Goal: Communication & Community: Answer question/provide support

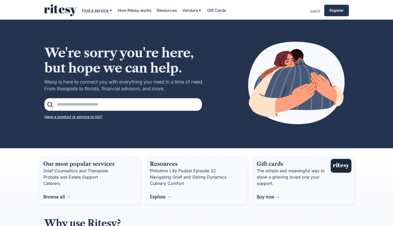
click at [97, 9] on div "Find a service" at bounding box center [95, 11] width 27 height 6
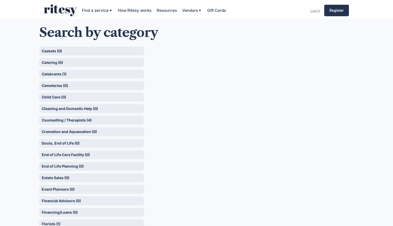
click at [316, 11] on div "Log in" at bounding box center [315, 10] width 10 height 6
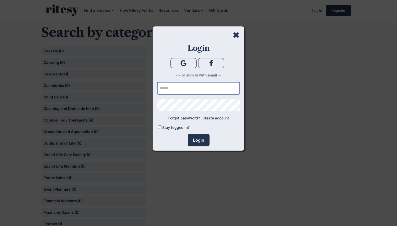
click at [192, 87] on input "email" at bounding box center [198, 88] width 83 height 13
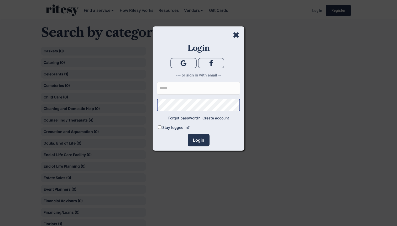
type input "**********"
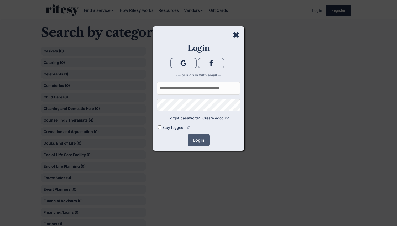
click at [199, 140] on button "Login" at bounding box center [199, 140] width 22 height 13
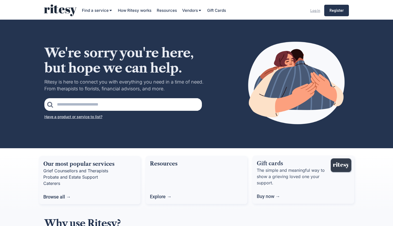
click at [315, 11] on div "Log in" at bounding box center [315, 10] width 10 height 6
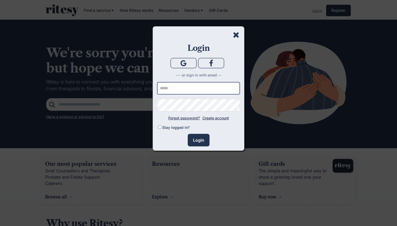
click at [166, 87] on input "email" at bounding box center [198, 88] width 83 height 13
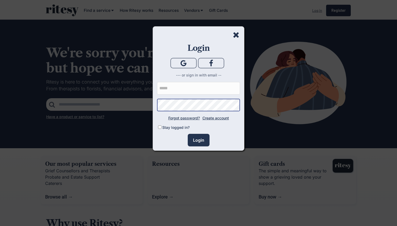
type input "**********"
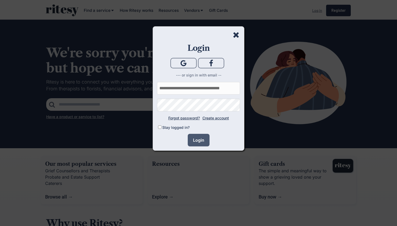
click at [196, 137] on button "Login" at bounding box center [199, 140] width 22 height 13
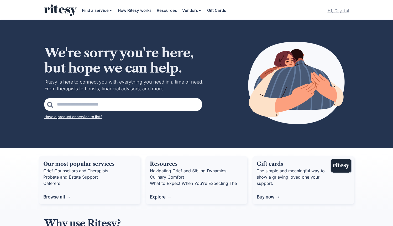
click at [334, 13] on div "Hi, Crystal" at bounding box center [337, 10] width 21 height 7
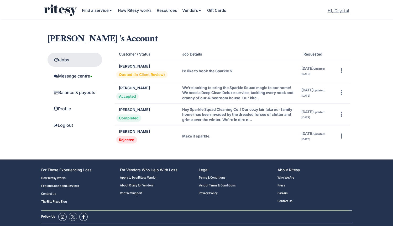
click at [81, 77] on div "Message centre •" at bounding box center [76, 76] width 44 height 6
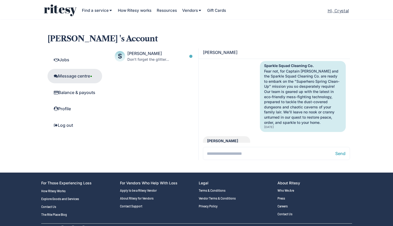
click at [74, 60] on div "Jobs" at bounding box center [76, 60] width 44 height 6
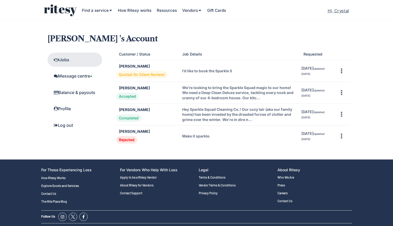
click at [73, 72] on div "Message centre •" at bounding box center [74, 76] width 55 height 14
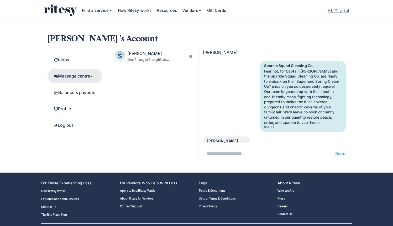
click at [70, 61] on div "Jobs" at bounding box center [76, 60] width 44 height 6
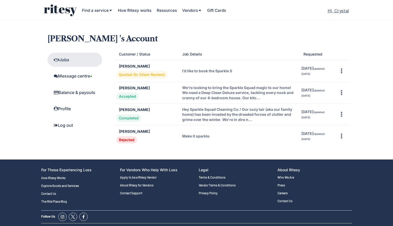
click at [220, 71] on div "I’d like to book the Sparkle S" at bounding box center [238, 70] width 113 height 5
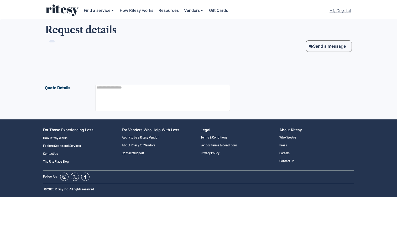
type textarea "**********"
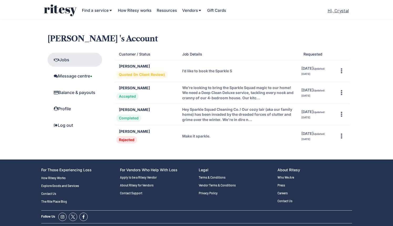
click at [84, 92] on div "Balance & payouts" at bounding box center [76, 93] width 44 height 6
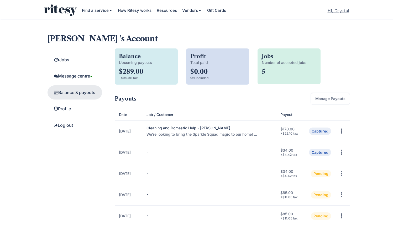
click at [76, 76] on div "Message centre •" at bounding box center [76, 76] width 44 height 6
